Goal: Information Seeking & Learning: Learn about a topic

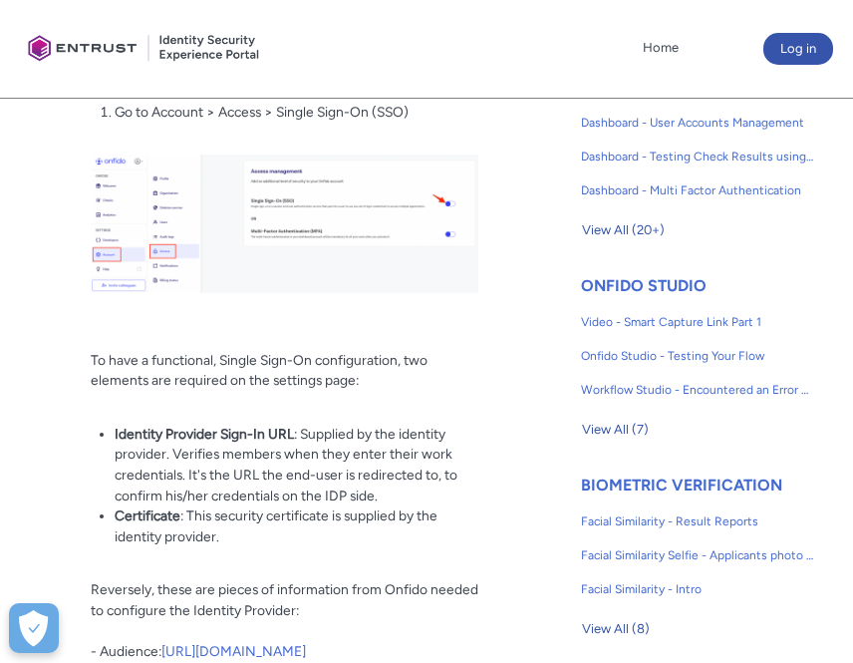
scroll to position [997, 0]
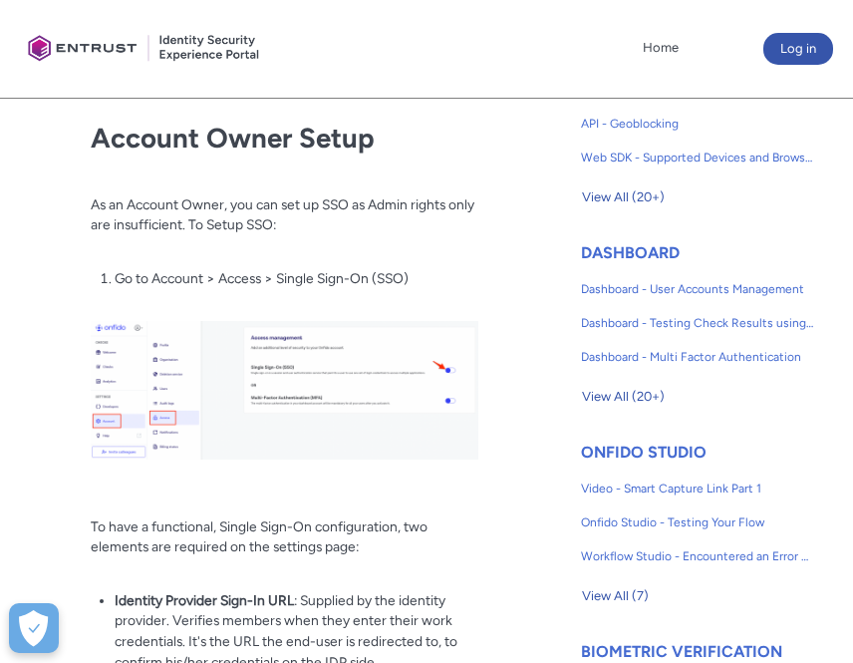
click at [65, 288] on article "Fields in section = hidden by css on CEP. Do not move section/hide headers Titl…" at bounding box center [260, 291] width 436 height 1362
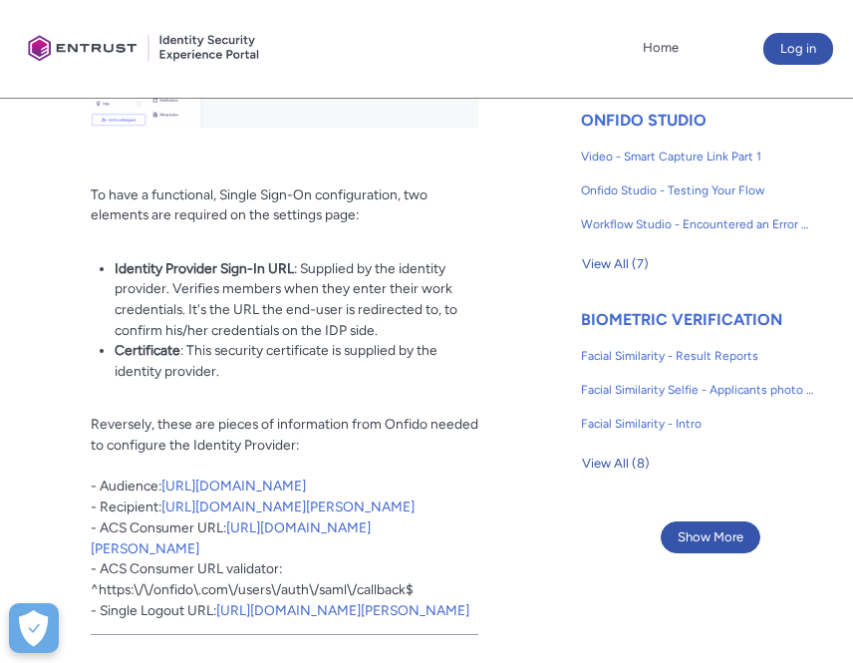
scroll to position [1079, 0]
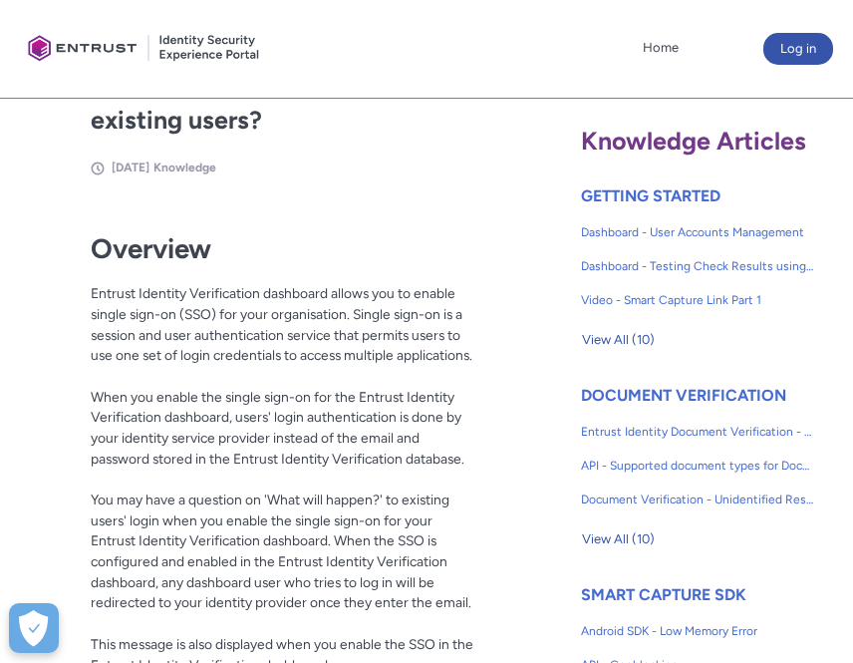
scroll to position [538, 0]
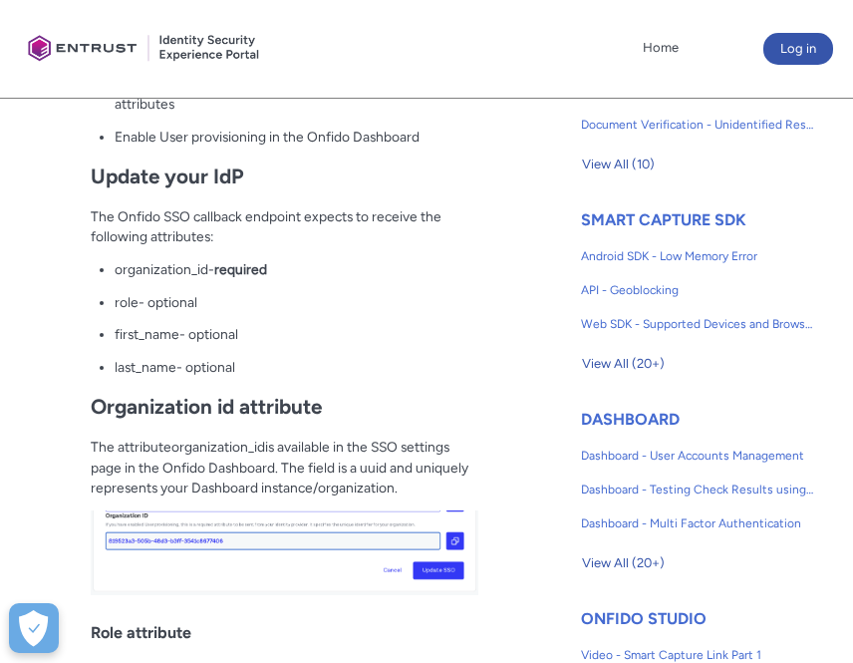
scroll to position [747, 0]
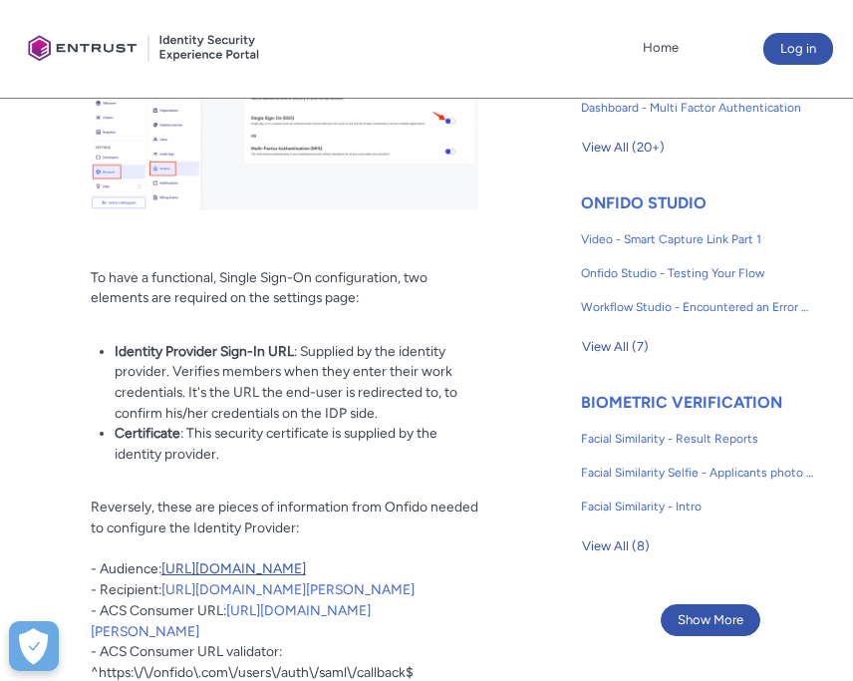
scroll to position [1328, 0]
